Goal: Task Accomplishment & Management: Manage account settings

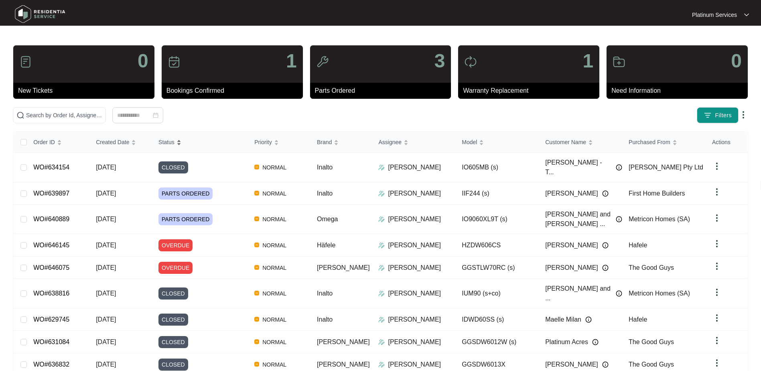
click at [181, 142] on div "Status" at bounding box center [170, 141] width 23 height 11
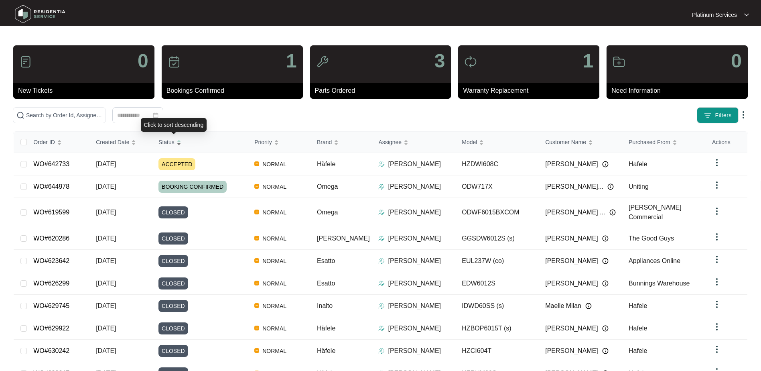
click at [212, 145] on div "Order ID Created Date Status Priority Brand Assignee Model Customer Name Purcha…" at bounding box center [381, 268] width 734 height 272
click at [181, 143] on div "Status" at bounding box center [170, 141] width 23 height 11
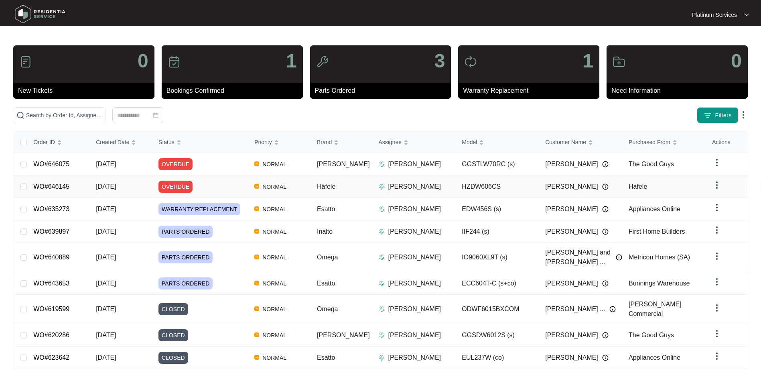
click at [220, 185] on div "OVERDUE" at bounding box center [204, 187] width 90 height 12
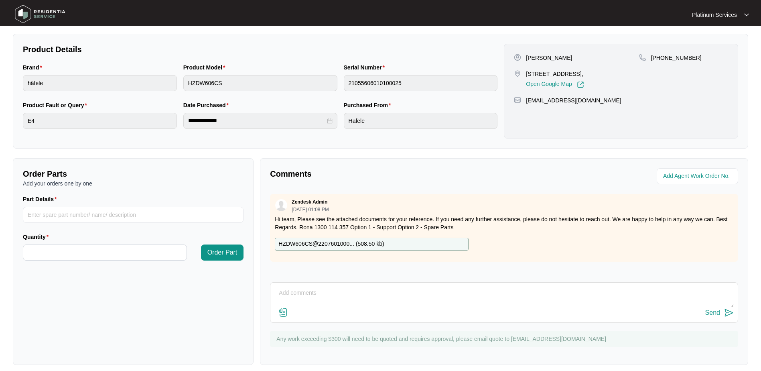
scroll to position [162, 0]
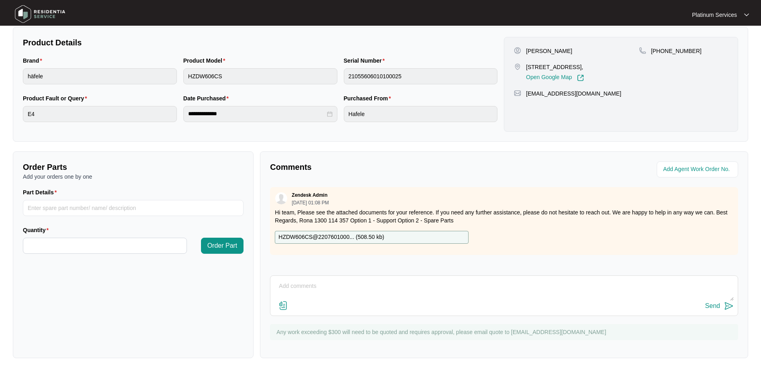
click at [349, 284] on textarea at bounding box center [505, 290] width 460 height 21
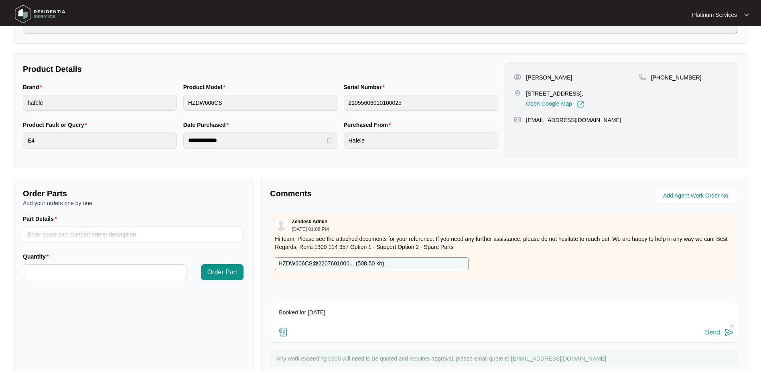
scroll to position [122, 0]
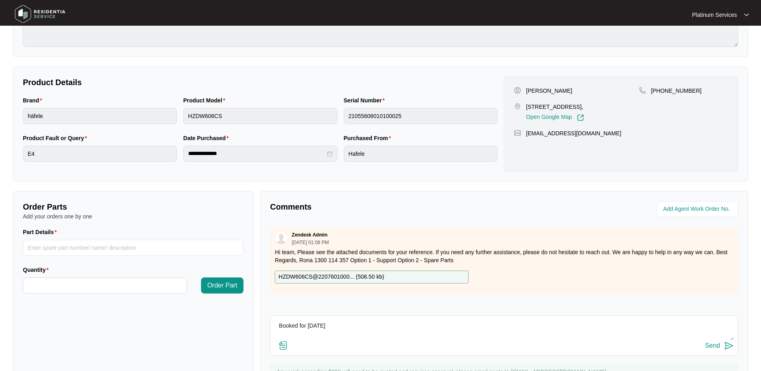
type textarea "Booked for [DATE]"
click at [718, 348] on div "Send" at bounding box center [713, 345] width 15 height 7
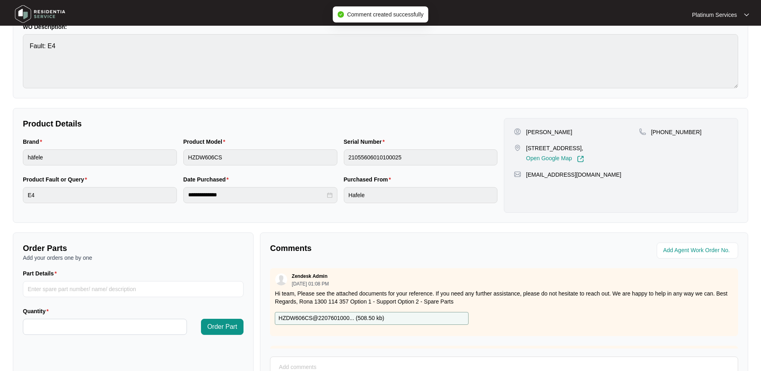
scroll to position [0, 0]
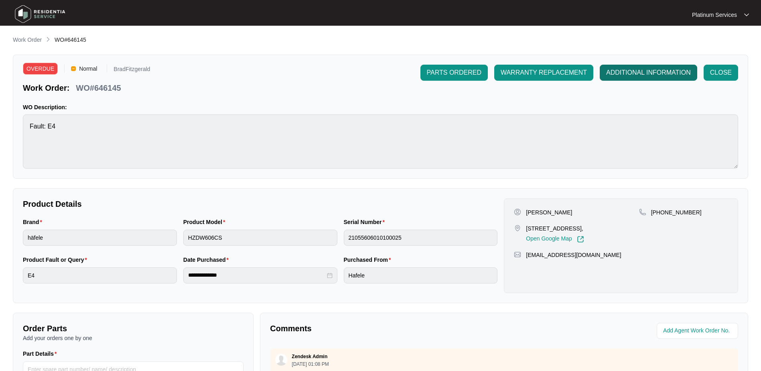
click at [639, 71] on span "ADDITIONAL INFORMATION" at bounding box center [648, 73] width 85 height 10
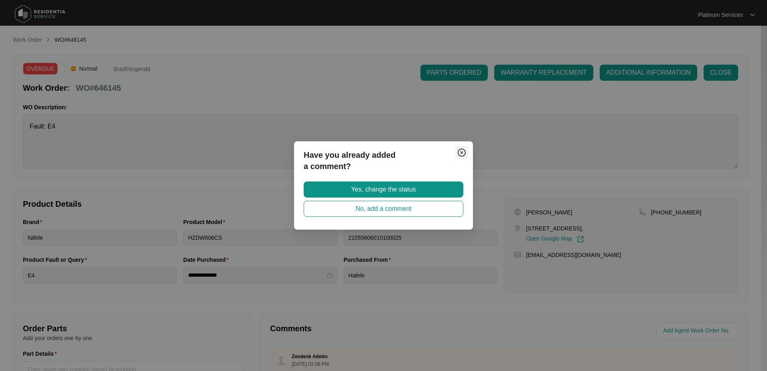
click at [464, 151] on img "Close" at bounding box center [462, 153] width 10 height 10
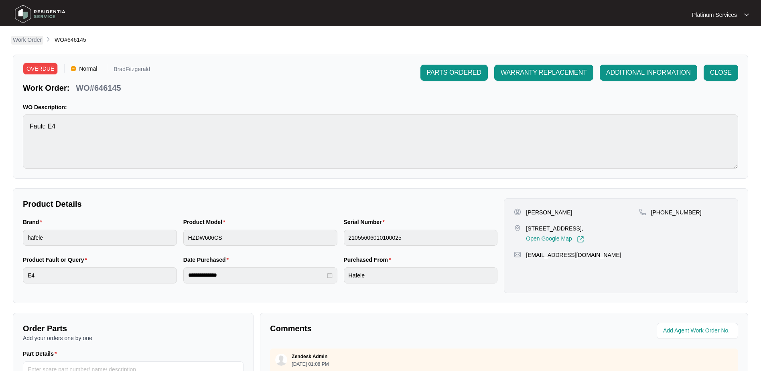
click at [21, 41] on p "Work Order" at bounding box center [27, 40] width 29 height 8
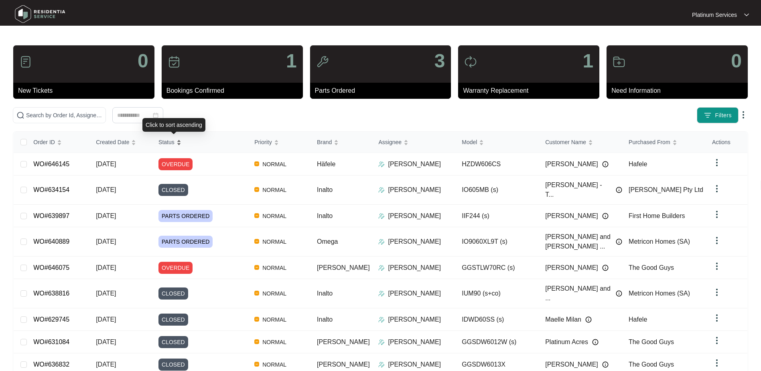
click at [181, 144] on div "Status" at bounding box center [170, 141] width 23 height 11
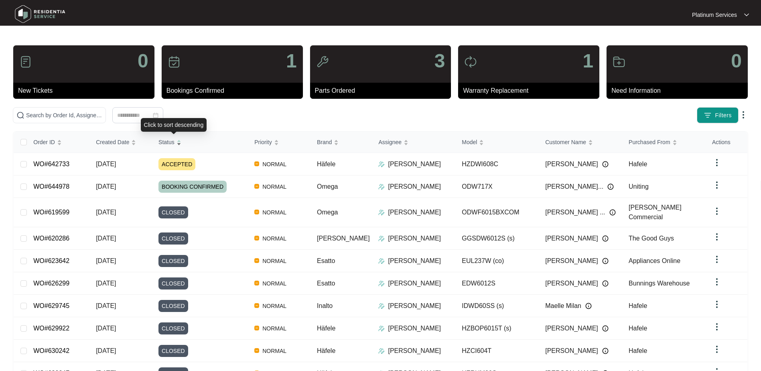
click at [181, 143] on div "Status" at bounding box center [170, 141] width 23 height 11
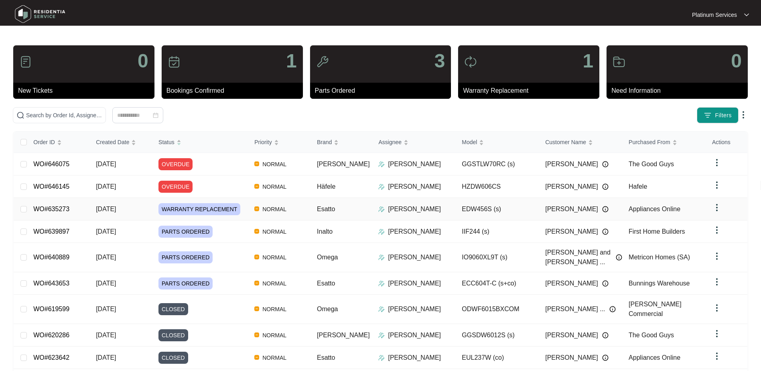
click at [136, 208] on div "Order ID Created Date Status Priority Brand Assignee Model Customer Name Purcha…" at bounding box center [381, 271] width 734 height 279
click at [62, 211] on link "WO#635273" at bounding box center [51, 209] width 36 height 7
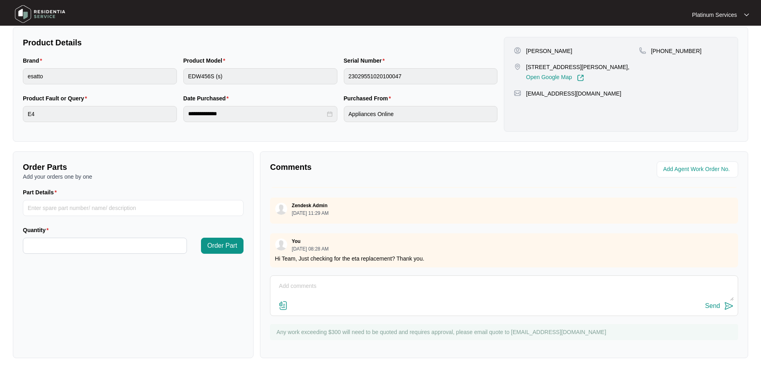
scroll to position [575, 0]
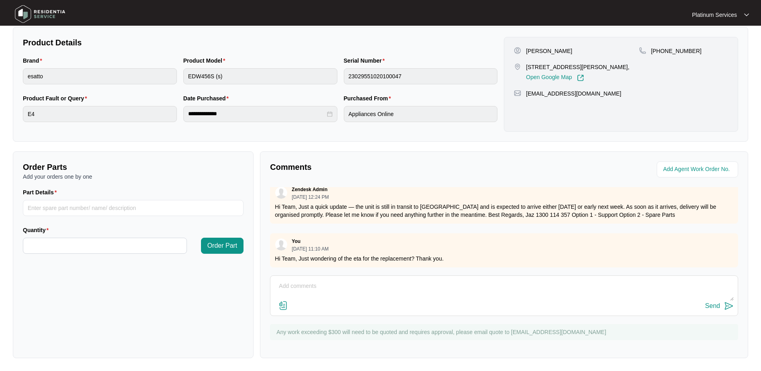
click at [360, 285] on textarea at bounding box center [505, 290] width 460 height 21
type textarea "Booked 7/10"
click at [720, 309] on div "Send" at bounding box center [713, 305] width 15 height 7
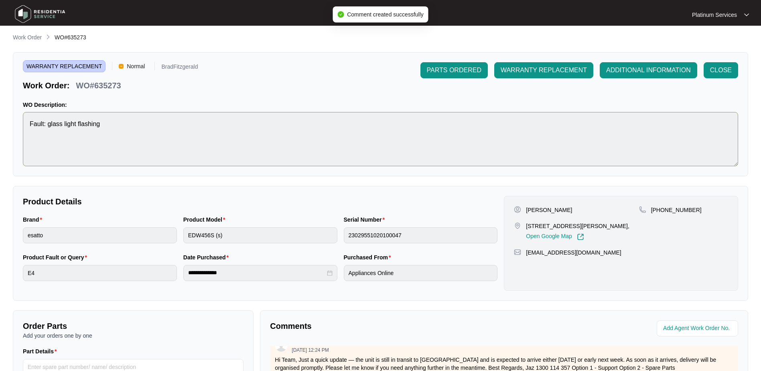
scroll to position [0, 0]
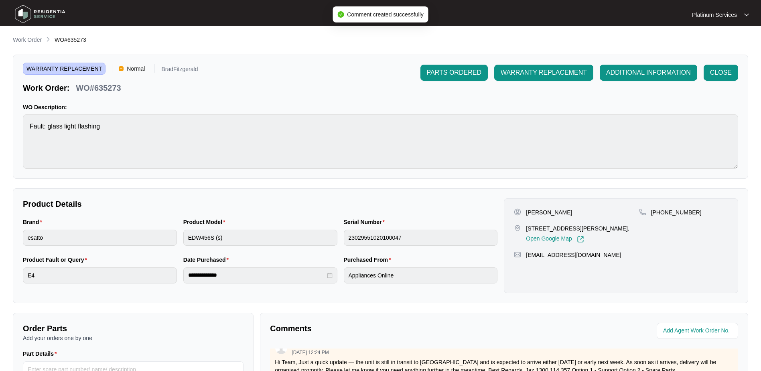
click at [37, 41] on p "Work Order" at bounding box center [27, 40] width 29 height 8
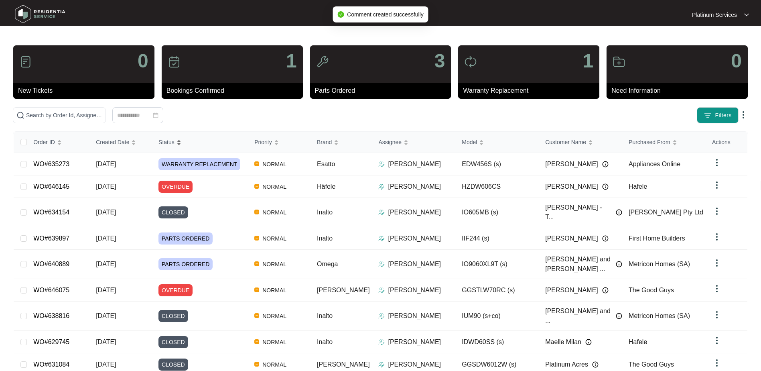
click at [181, 137] on div "Status" at bounding box center [170, 141] width 23 height 11
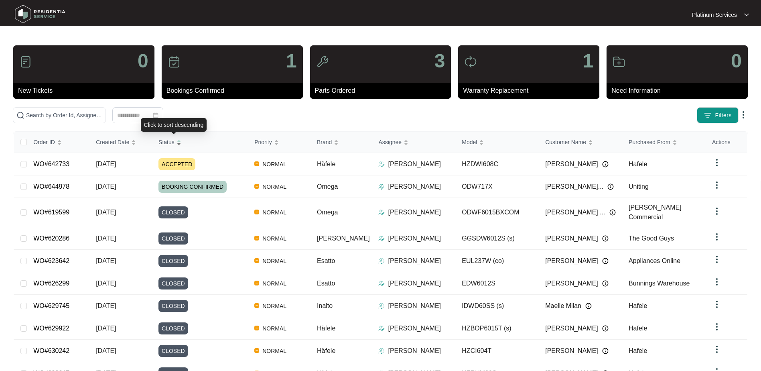
click at [181, 142] on div "Status" at bounding box center [170, 141] width 23 height 11
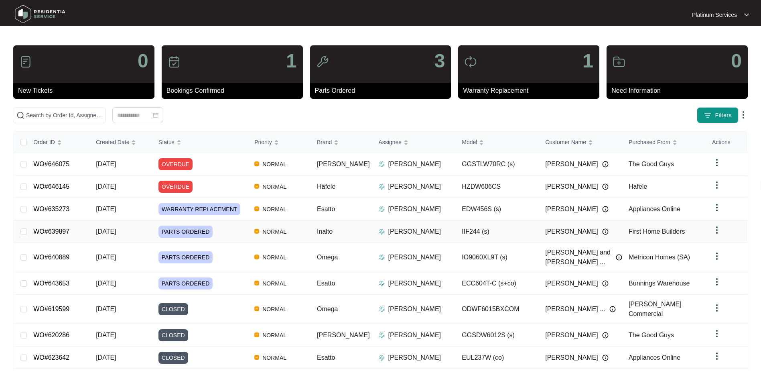
click at [226, 233] on div "PARTS ORDERED" at bounding box center [204, 232] width 90 height 12
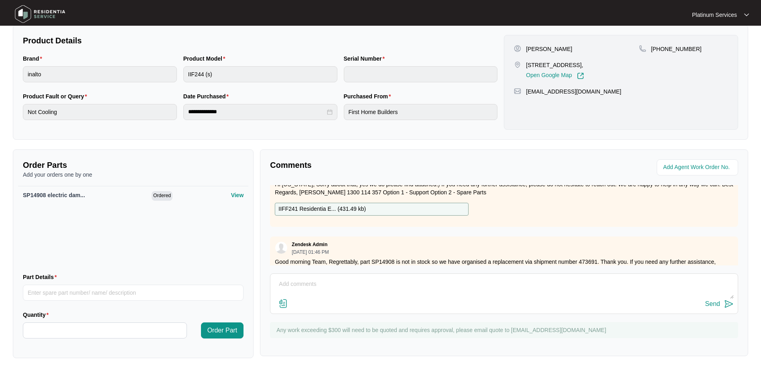
scroll to position [361, 0]
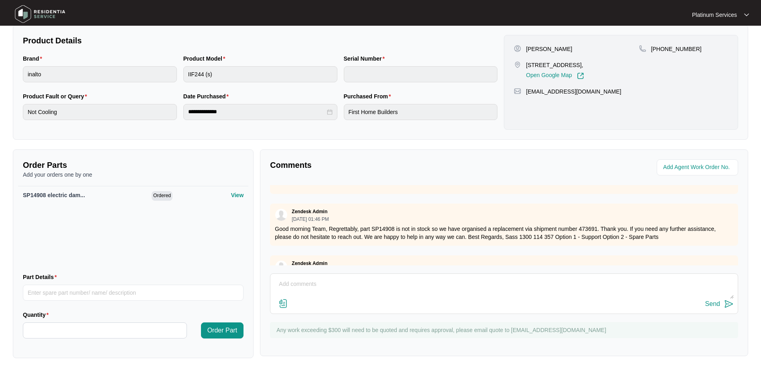
click at [378, 286] on textarea at bounding box center [505, 288] width 460 height 21
type textarea "Booked 8/10"
click at [733, 303] on img at bounding box center [729, 304] width 10 height 10
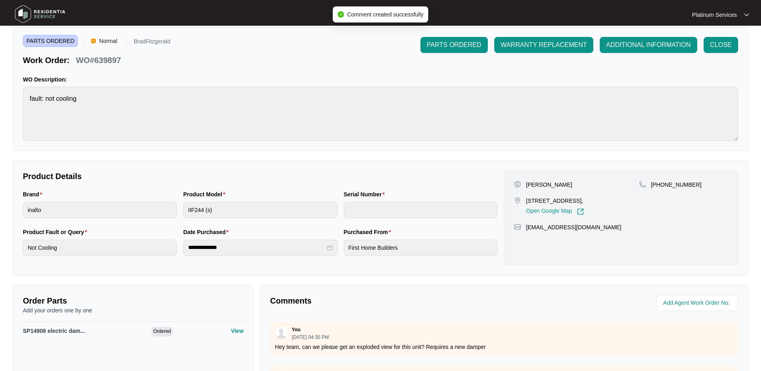
scroll to position [0, 0]
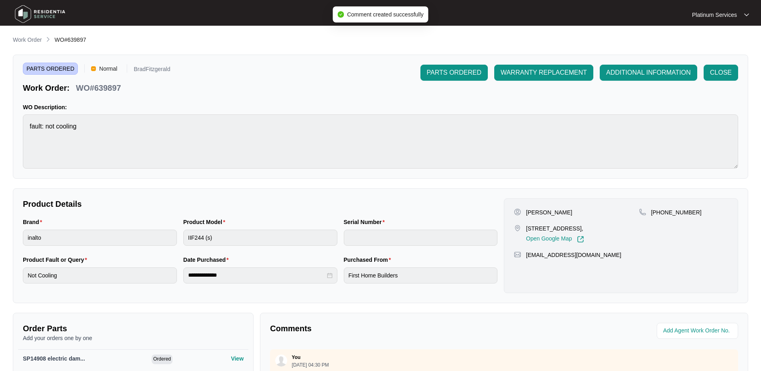
click at [31, 41] on p "Work Order" at bounding box center [27, 40] width 29 height 8
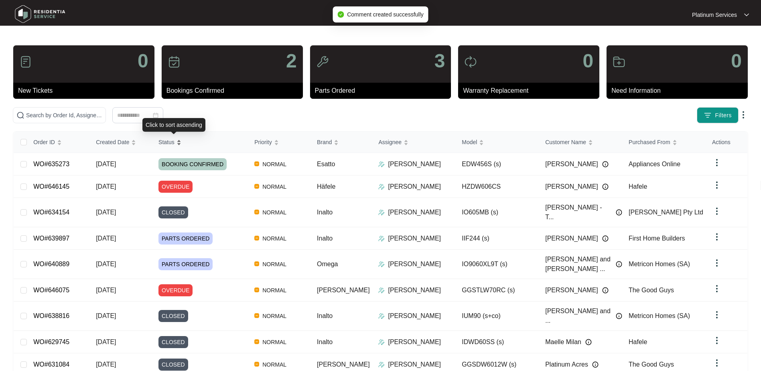
click at [181, 142] on div "Status" at bounding box center [170, 141] width 23 height 11
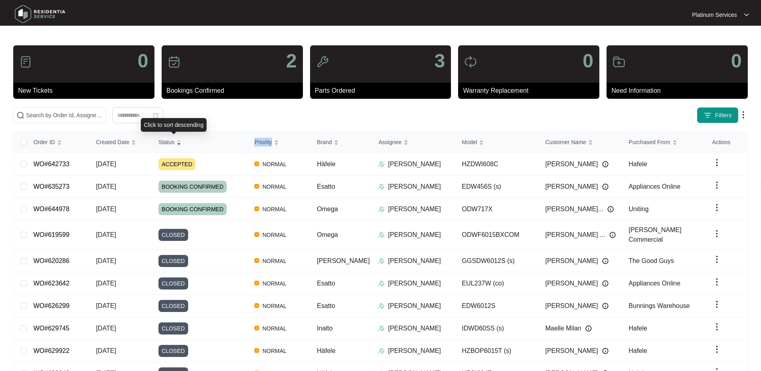
click at [181, 142] on div "Status" at bounding box center [170, 141] width 23 height 11
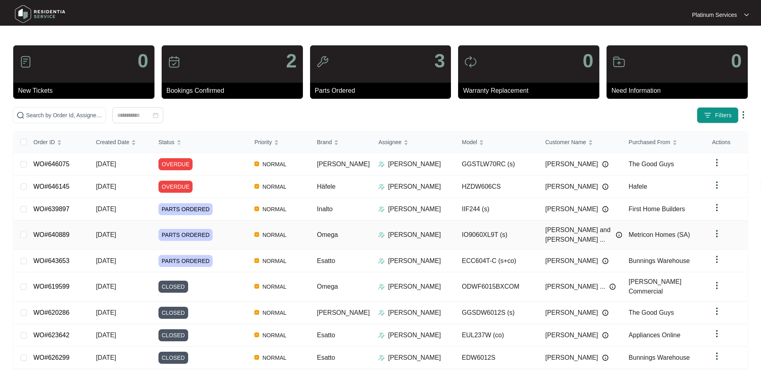
click at [81, 230] on div "Order ID Created Date Status Priority Brand Assignee Model Customer Name Purcha…" at bounding box center [381, 271] width 734 height 279
click at [65, 231] on link "WO#640889" at bounding box center [51, 234] width 36 height 7
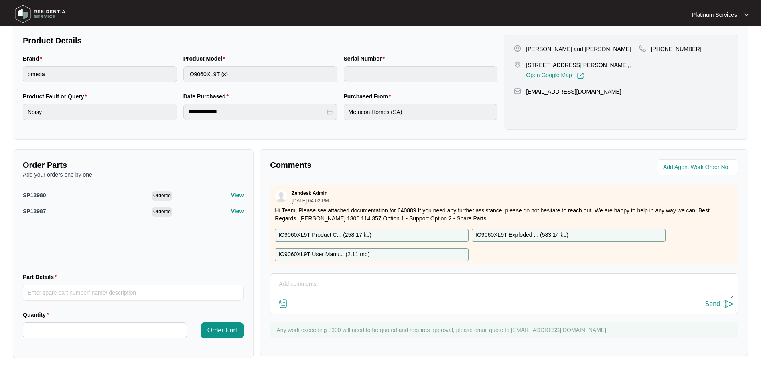
scroll to position [40, 0]
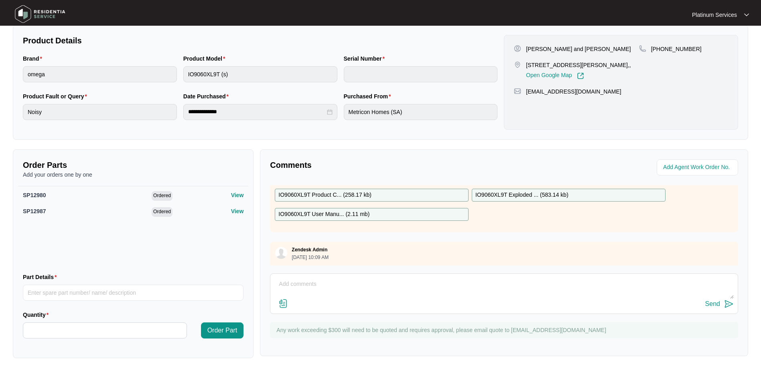
click at [440, 282] on textarea at bounding box center [505, 288] width 460 height 21
type textarea "Booked [DATE]"
click at [717, 306] on div "Send" at bounding box center [713, 303] width 15 height 7
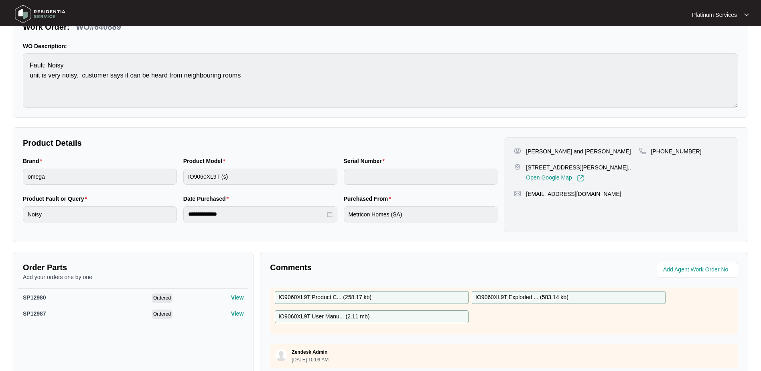
scroll to position [0, 0]
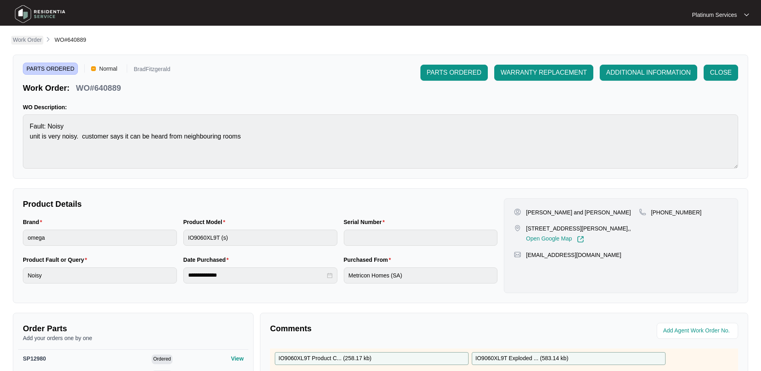
click at [26, 41] on p "Work Order" at bounding box center [27, 40] width 29 height 8
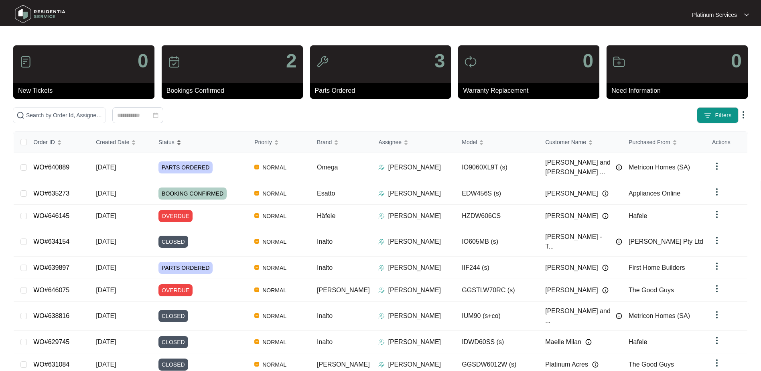
click at [181, 136] on div "Status" at bounding box center [170, 141] width 23 height 11
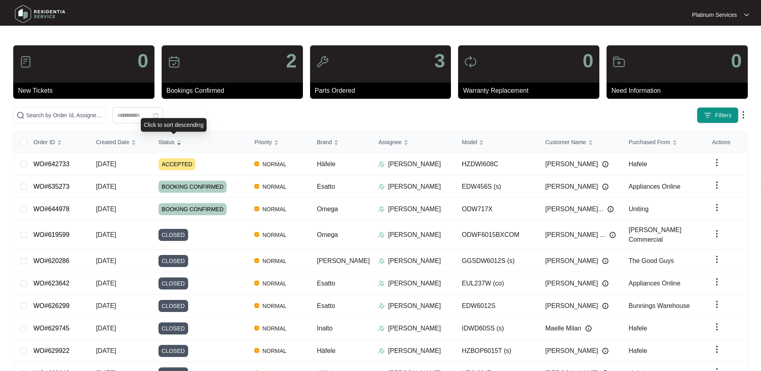
click at [181, 138] on div "Status" at bounding box center [170, 141] width 23 height 11
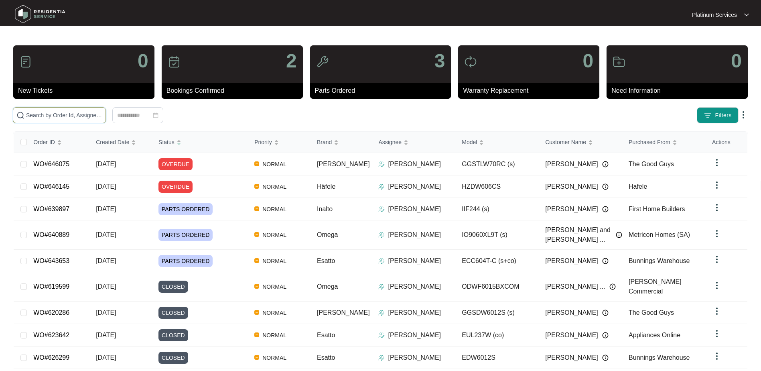
click at [68, 112] on input "text" at bounding box center [64, 115] width 76 height 9
click at [78, 112] on input "text" at bounding box center [64, 115] width 76 height 9
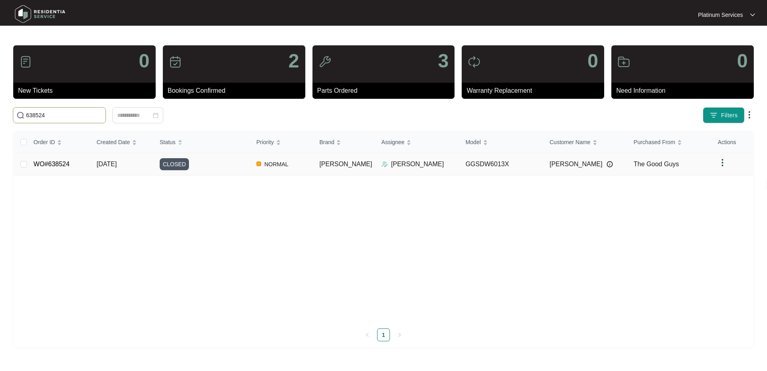
type input "638524"
click at [208, 166] on div "CLOSED" at bounding box center [205, 164] width 90 height 12
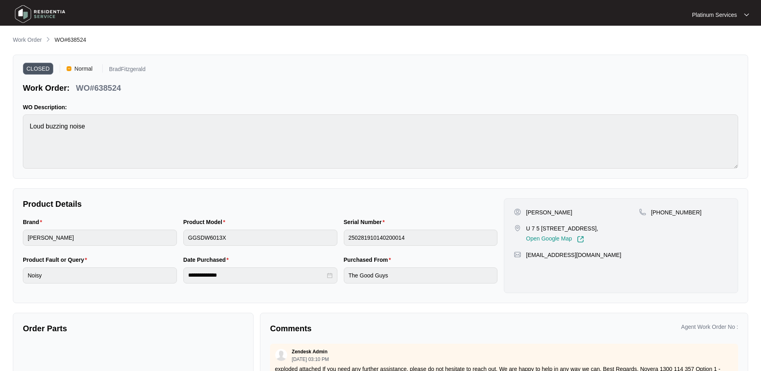
click at [342, 239] on div "Serial Number 250281910140200014" at bounding box center [421, 237] width 161 height 38
click at [36, 38] on p "Work Order" at bounding box center [27, 40] width 29 height 8
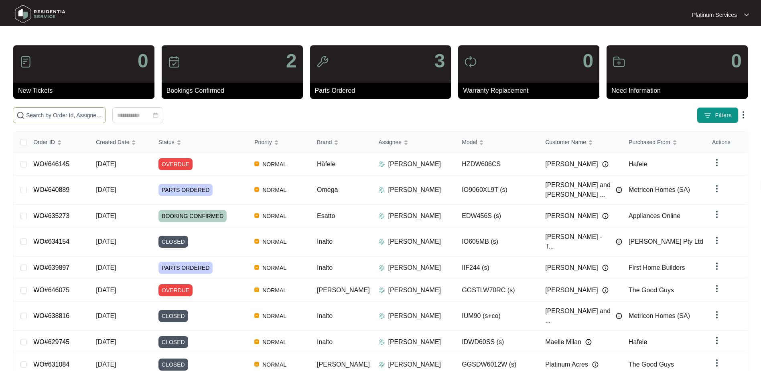
click at [56, 116] on input "text" at bounding box center [64, 115] width 76 height 9
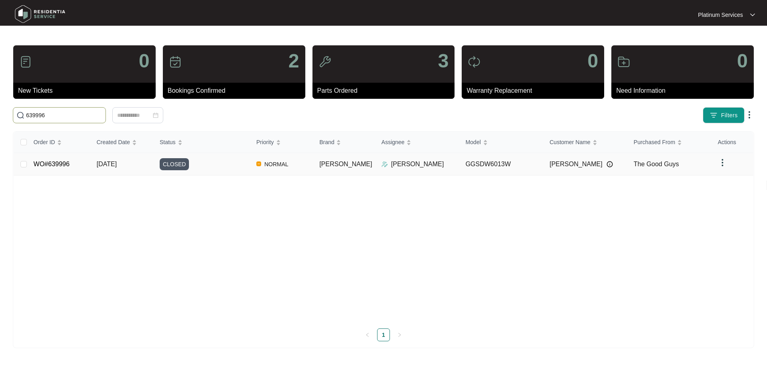
type input "639996"
click at [195, 166] on div "CLOSED" at bounding box center [205, 164] width 90 height 12
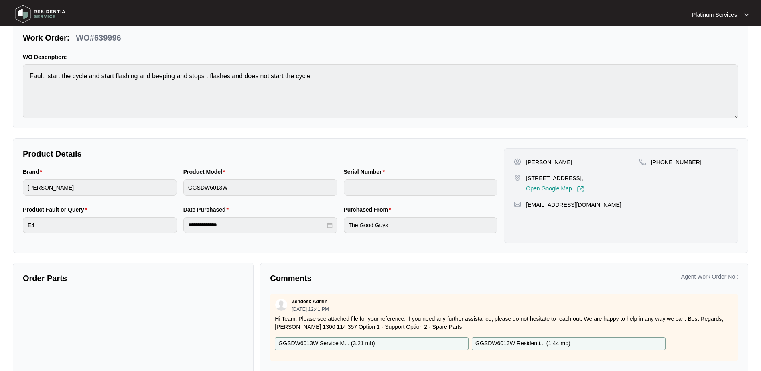
scroll to position [36, 0]
